Goal: Information Seeking & Learning: Learn about a topic

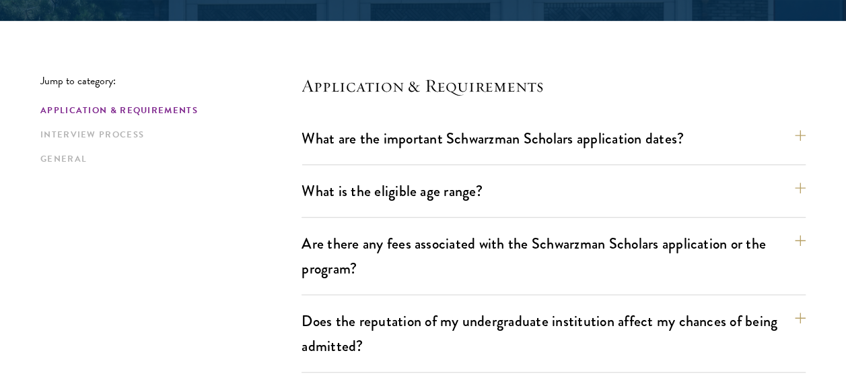
scroll to position [344, 0]
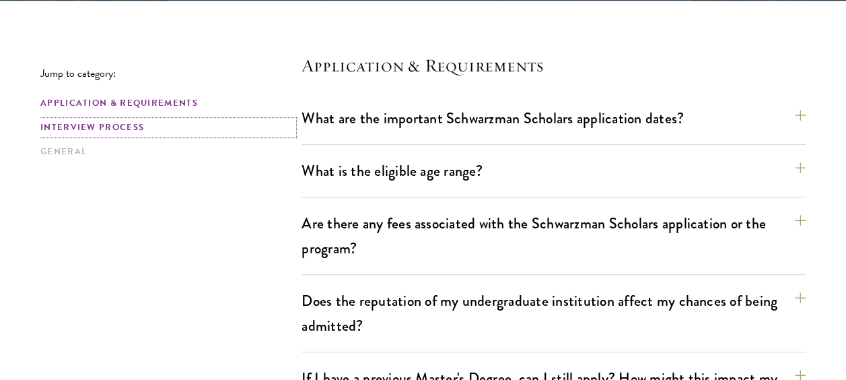
click at [96, 130] on link "Interview Process" at bounding box center [166, 127] width 253 height 14
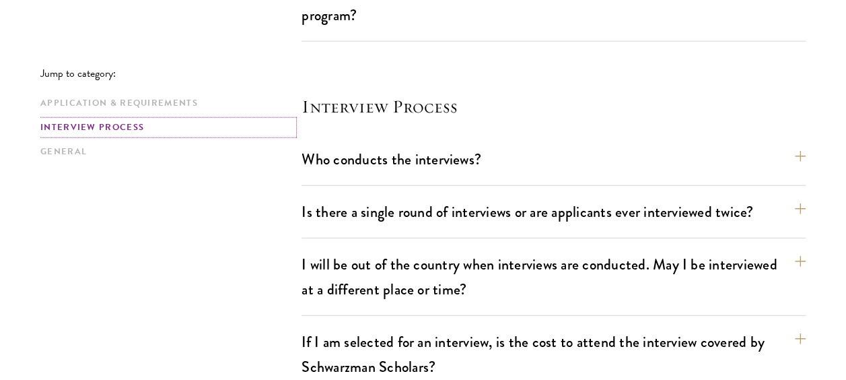
scroll to position [1665, 0]
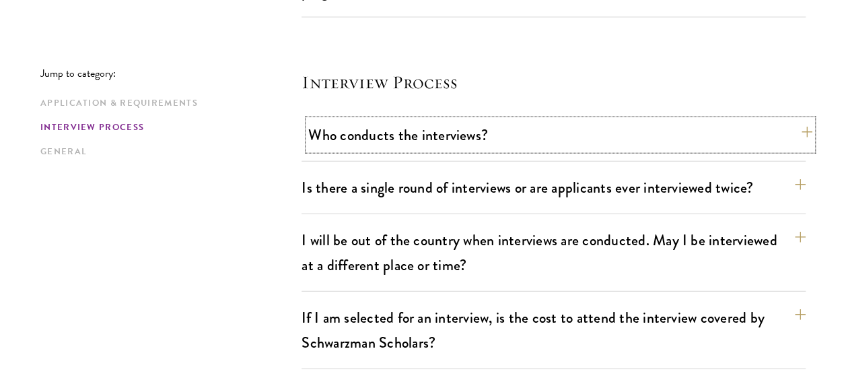
click at [462, 139] on button "Who conducts the interviews?" at bounding box center [560, 135] width 504 height 30
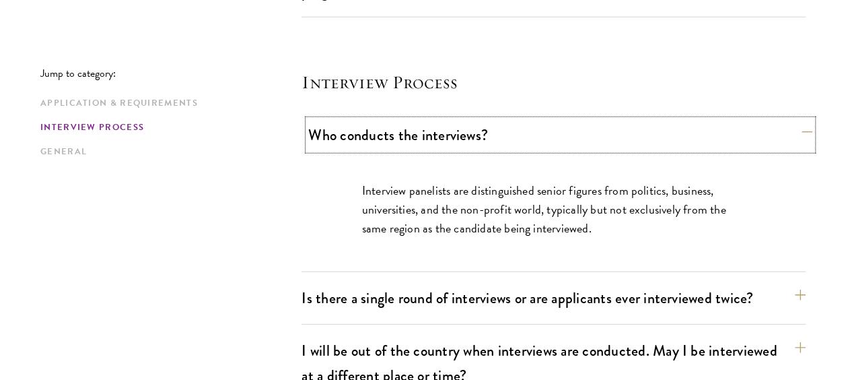
click at [462, 139] on button "Who conducts the interviews?" at bounding box center [560, 135] width 504 height 30
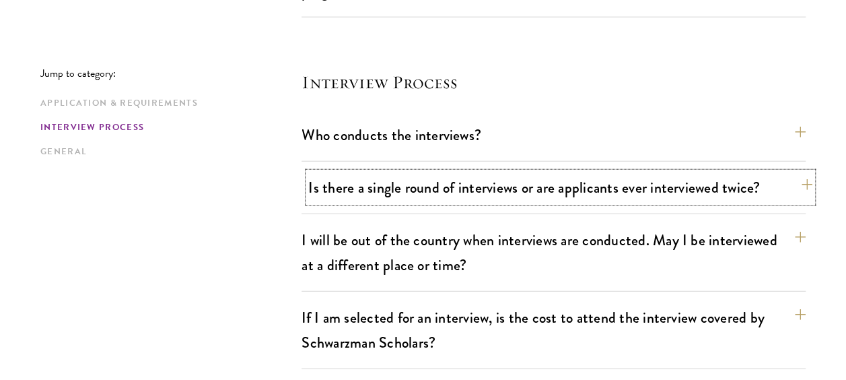
click at [462, 185] on button "Is there a single round of interviews or are applicants ever interviewed twice?" at bounding box center [560, 187] width 504 height 30
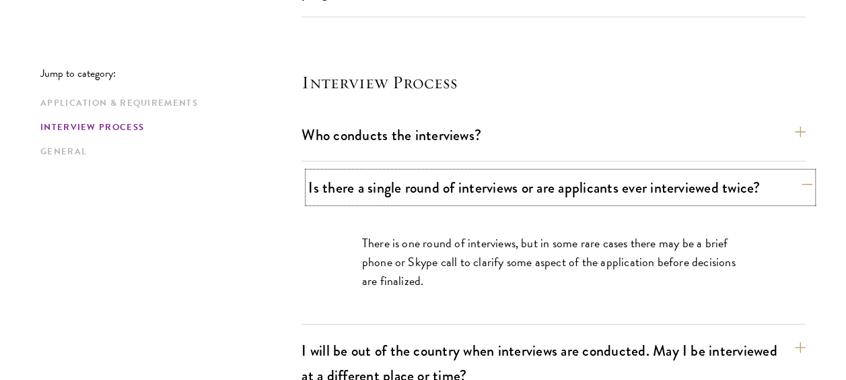
click at [462, 185] on button "Is there a single round of interviews or are applicants ever interviewed twice?" at bounding box center [560, 187] width 504 height 30
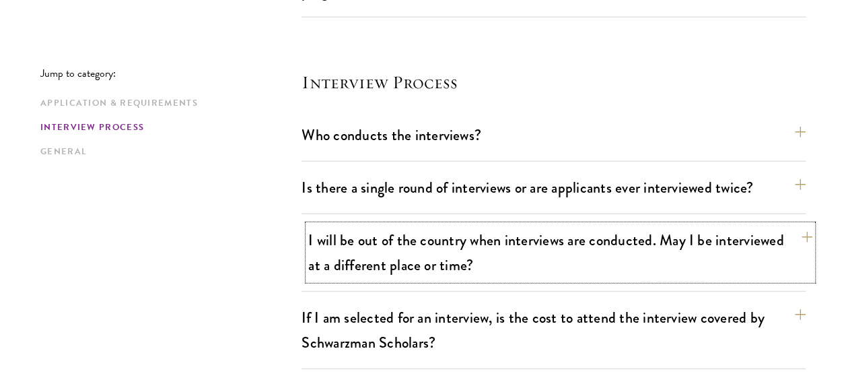
click at [474, 244] on button "I will be out of the country when interviews are conducted. May I be interviewe…" at bounding box center [560, 252] width 504 height 55
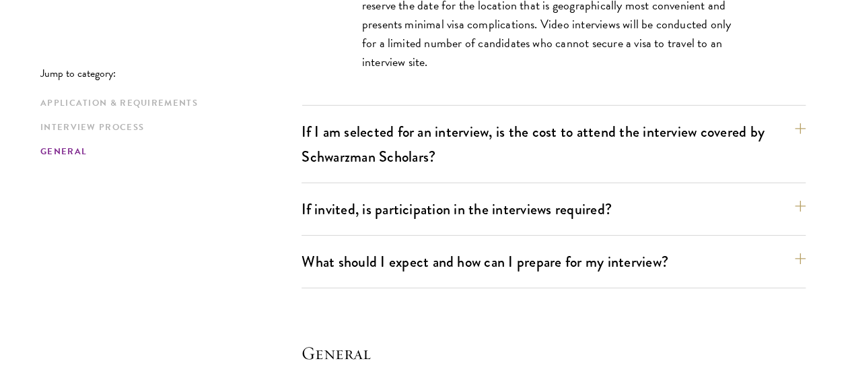
scroll to position [2019, 0]
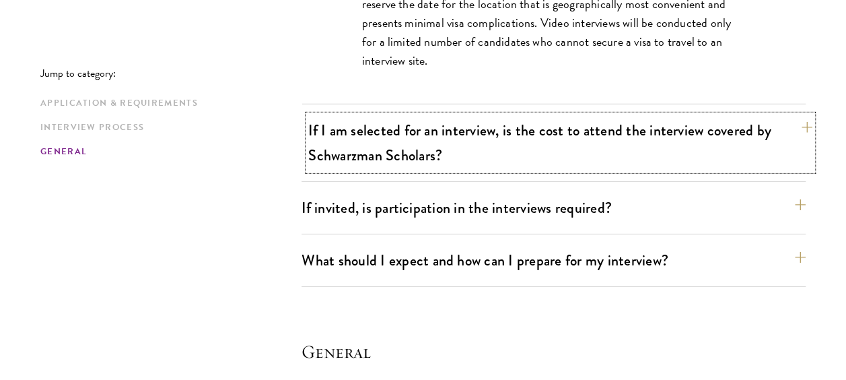
click at [537, 155] on button "If I am selected for an interview, is the cost to attend the interview covered …" at bounding box center [560, 142] width 504 height 55
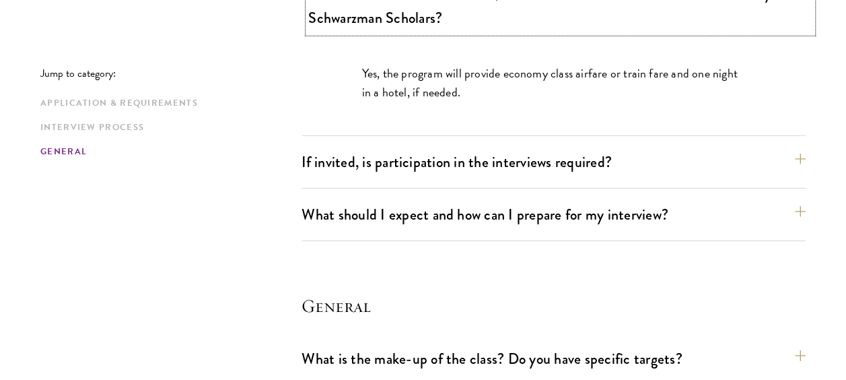
scroll to position [1991, 0]
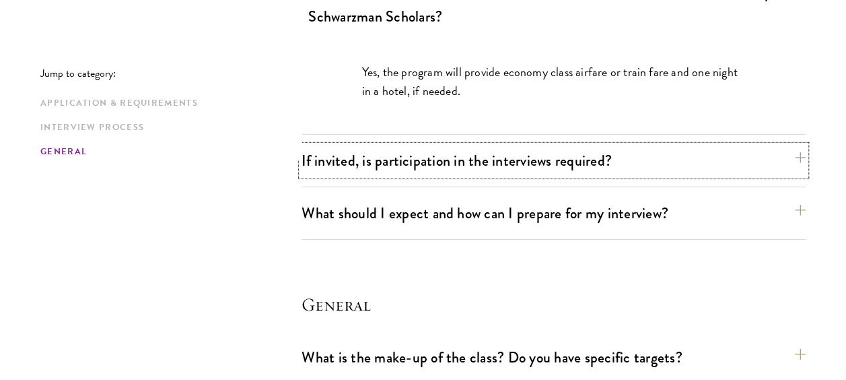
click at [537, 155] on button "If invited, is participation in the interviews required?" at bounding box center [554, 160] width 504 height 30
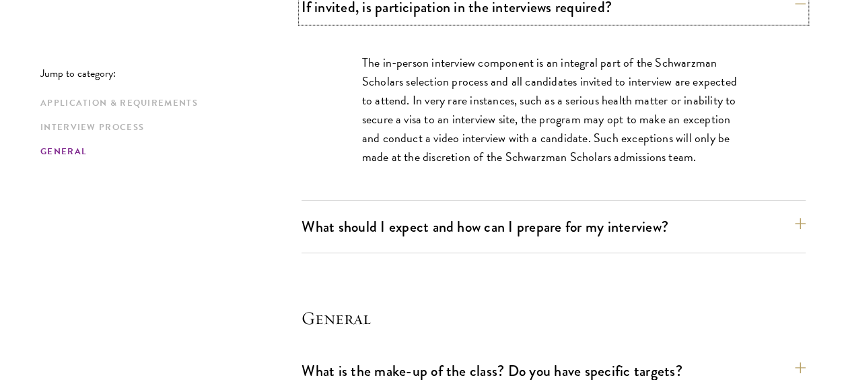
scroll to position [2124, 0]
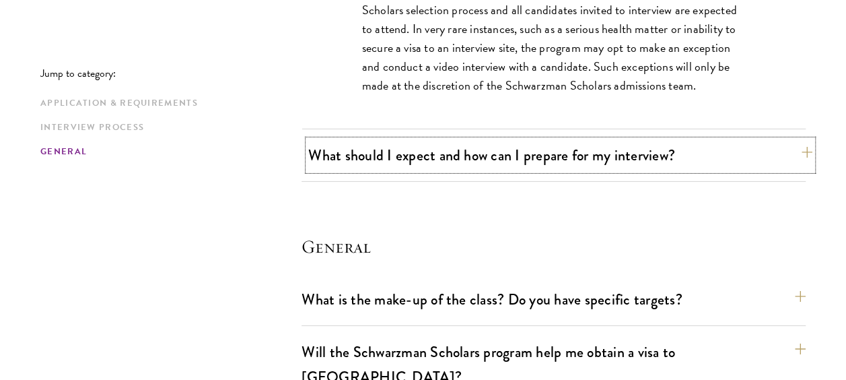
click at [537, 158] on button "What should I expect and how can I prepare for my interview?" at bounding box center [560, 155] width 504 height 30
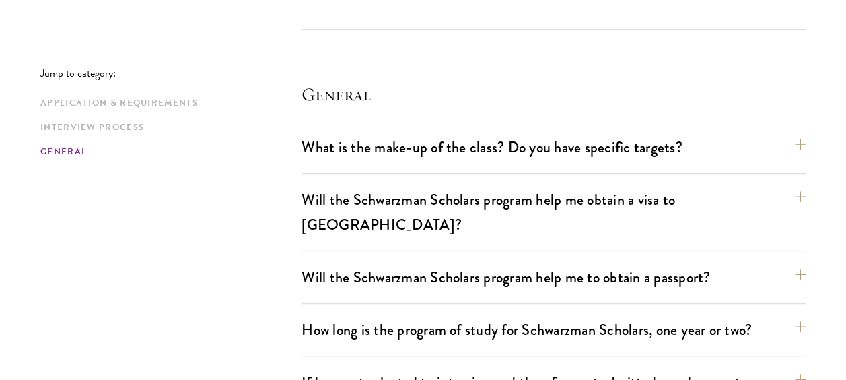
scroll to position [2858, 0]
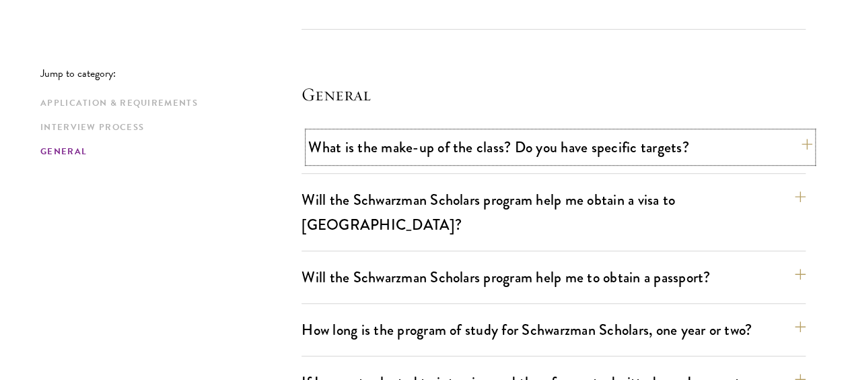
click at [538, 145] on button "What is the make-up of the class? Do you have specific targets?" at bounding box center [560, 147] width 504 height 30
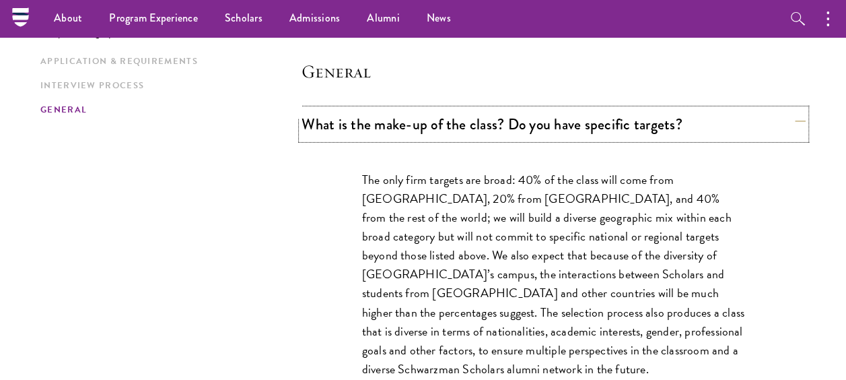
scroll to position [2128, 0]
